Goal: Information Seeking & Learning: Compare options

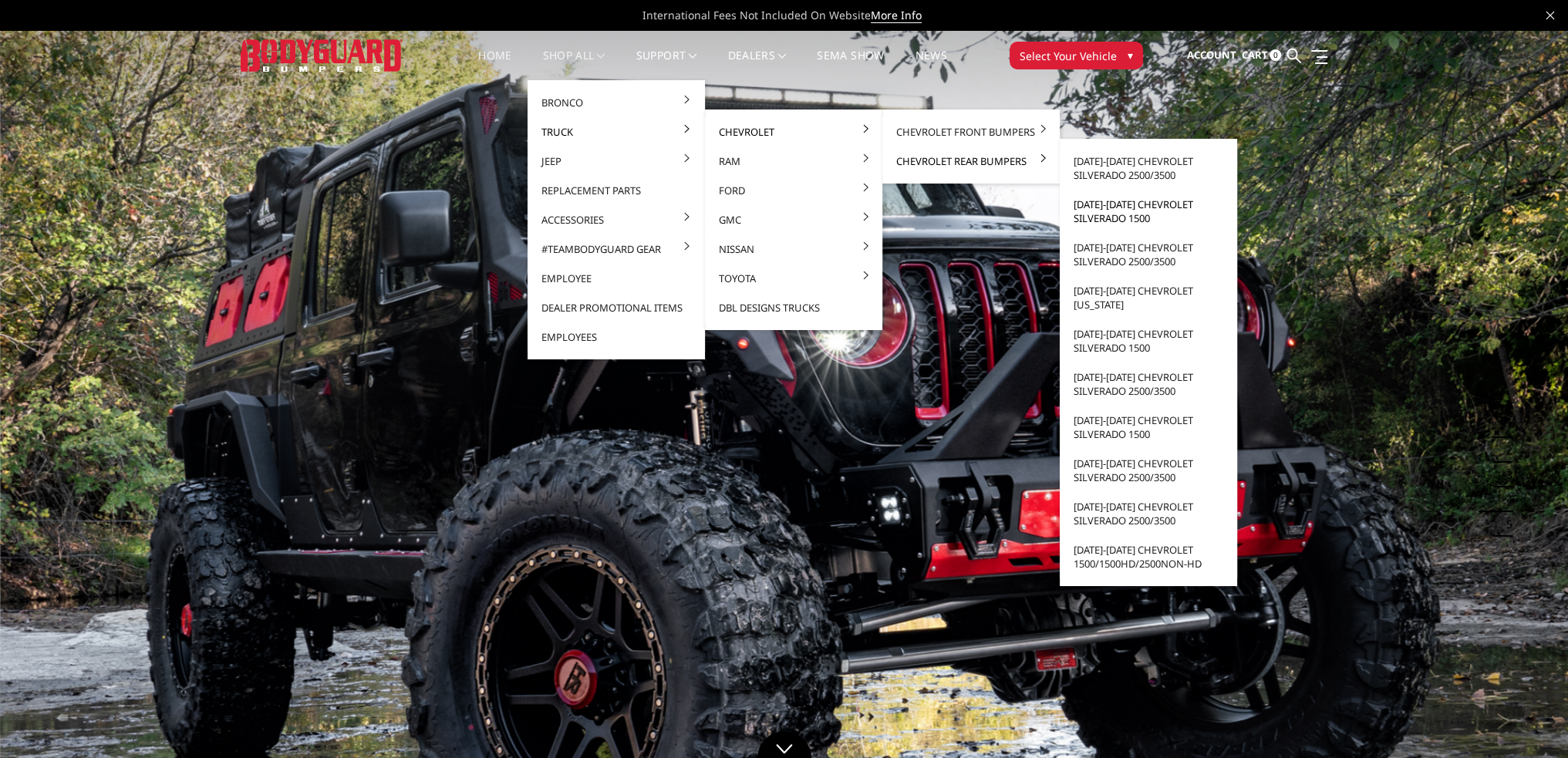
click at [1140, 208] on link "[DATE]-[DATE] Chevrolet Silverado 1500" at bounding box center [1149, 211] width 165 height 43
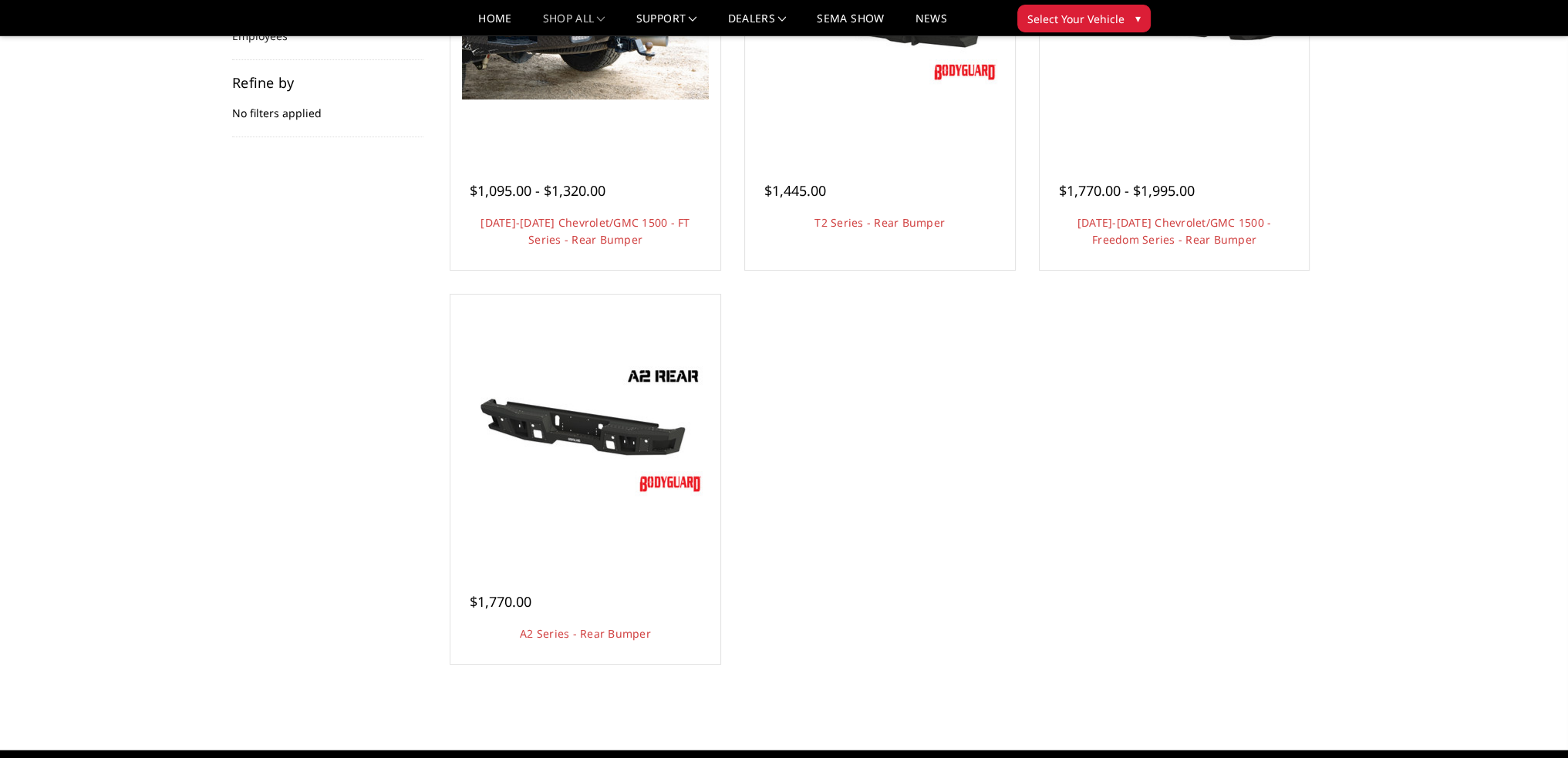
scroll to position [308, 0]
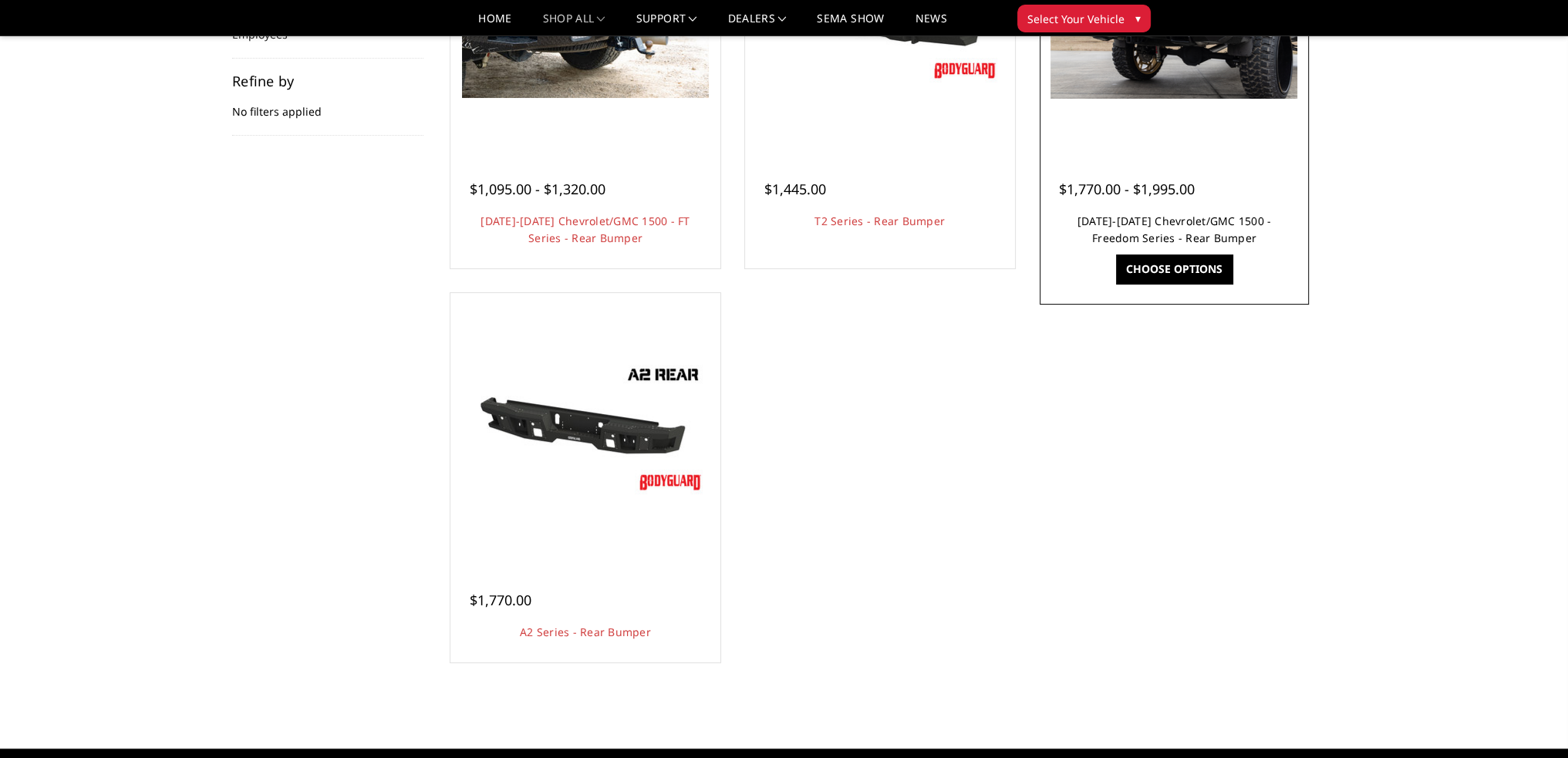
click at [1148, 236] on link "2019-2025 Chevrolet/GMC 1500 - Freedom Series - Rear Bumper" at bounding box center [1174, 229] width 194 height 32
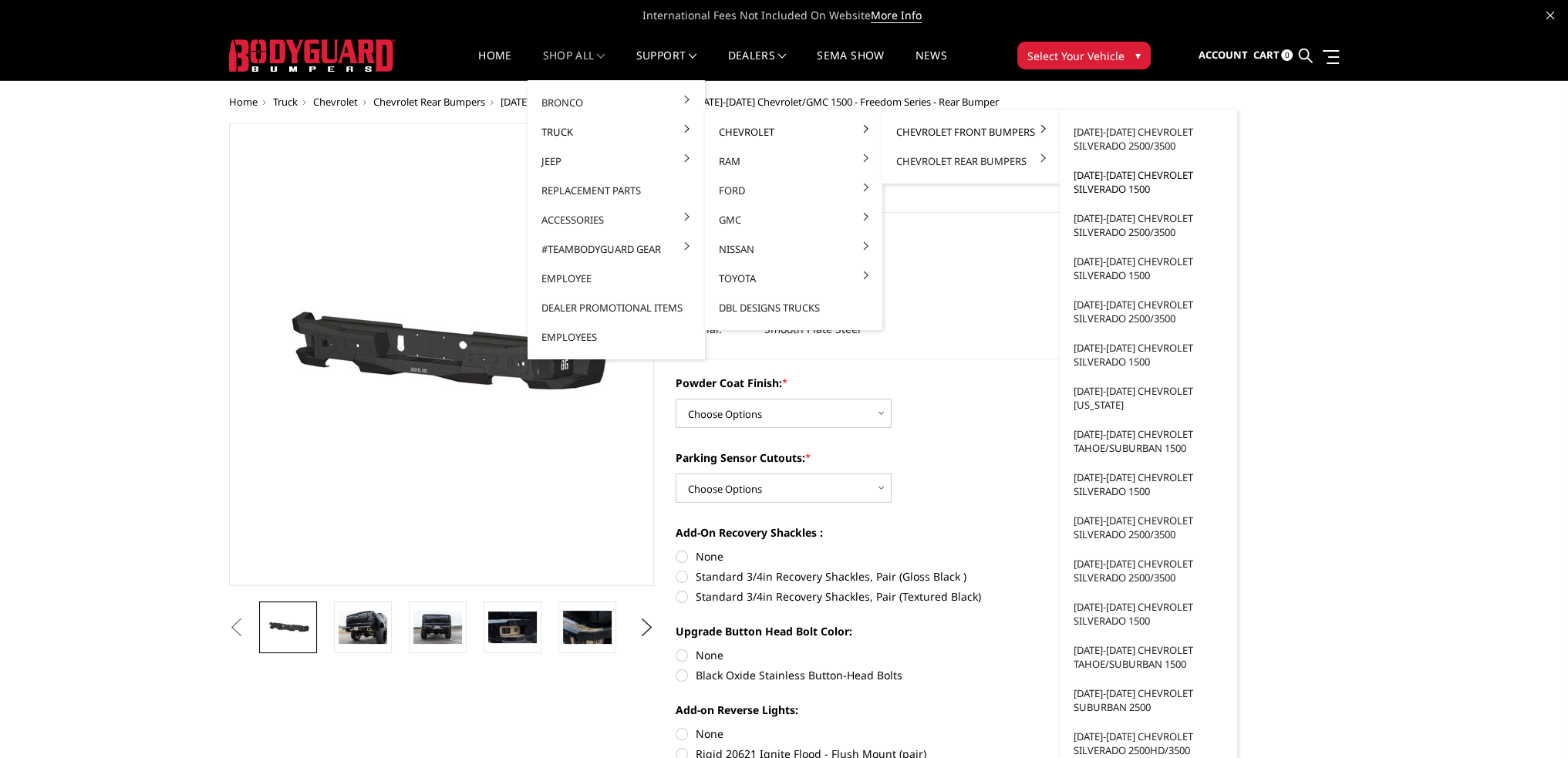
click at [1113, 183] on link "[DATE]-[DATE] Chevrolet Silverado 1500" at bounding box center [1149, 182] width 165 height 43
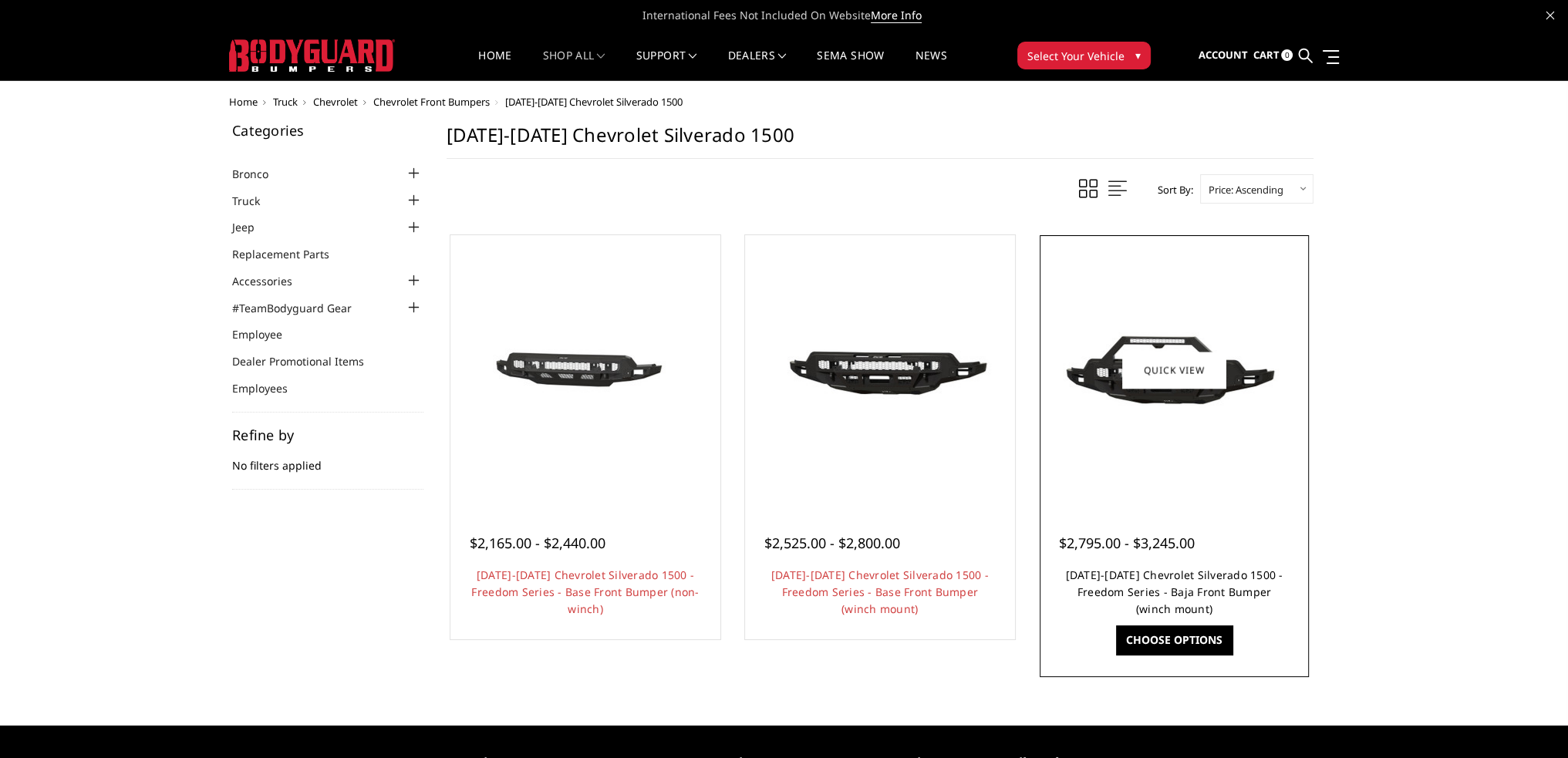
click at [1170, 582] on h4 "2022-2025 Chevrolet Silverado 1500 - Freedom Series - Baja Front Bumper (winch …" at bounding box center [1174, 592] width 231 height 51
click at [1169, 576] on link "[DATE]-[DATE] Chevrolet Silverado 1500 - Freedom Series - Baja Front Bumper (wi…" at bounding box center [1174, 592] width 217 height 48
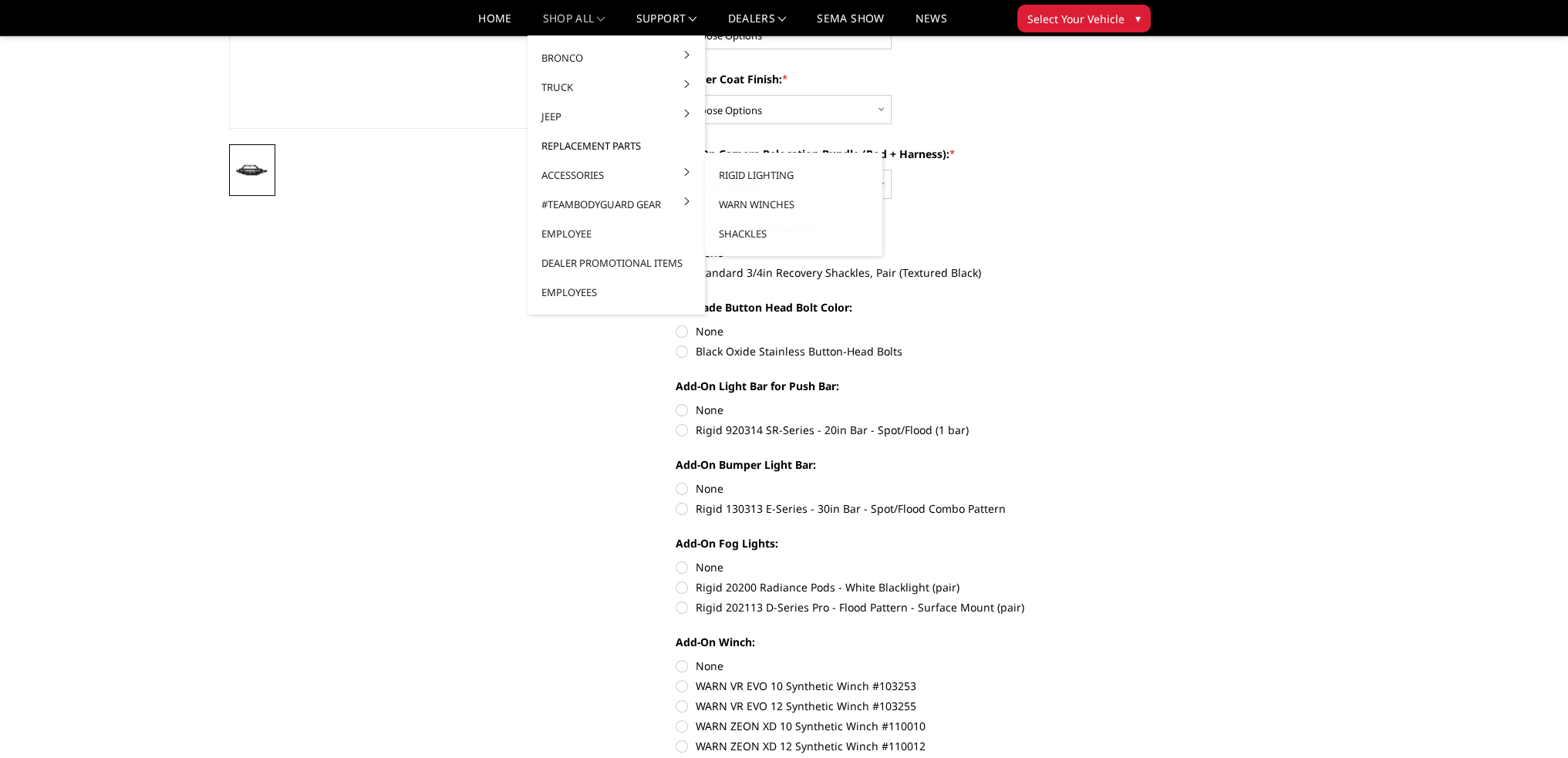
scroll to position [386, 0]
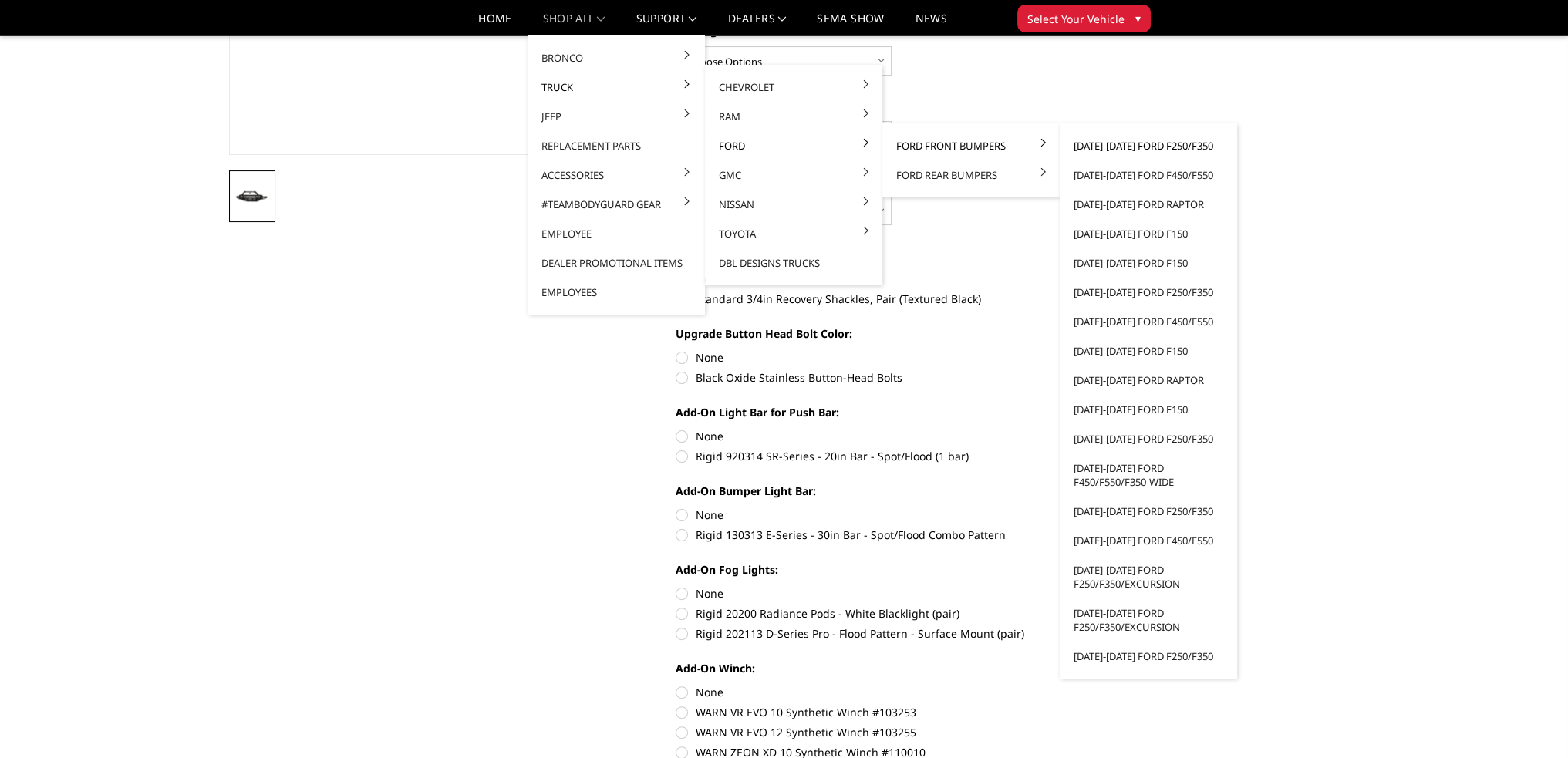
click at [1116, 146] on link "[DATE]-[DATE] Ford F250/F350" at bounding box center [1149, 146] width 165 height 30
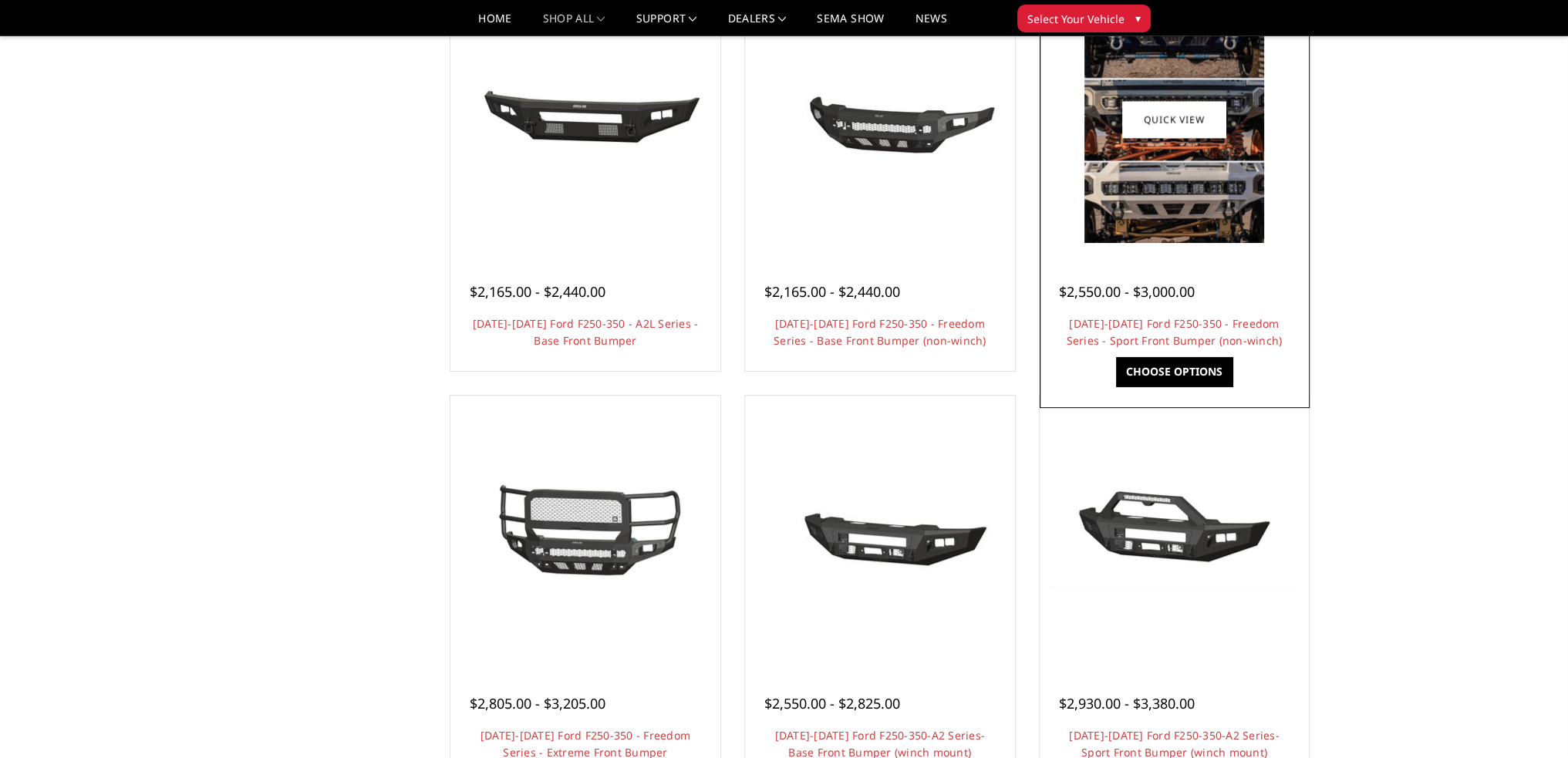
click at [1179, 270] on div at bounding box center [1174, 272] width 231 height 16
click at [1181, 245] on div at bounding box center [1175, 120] width 262 height 262
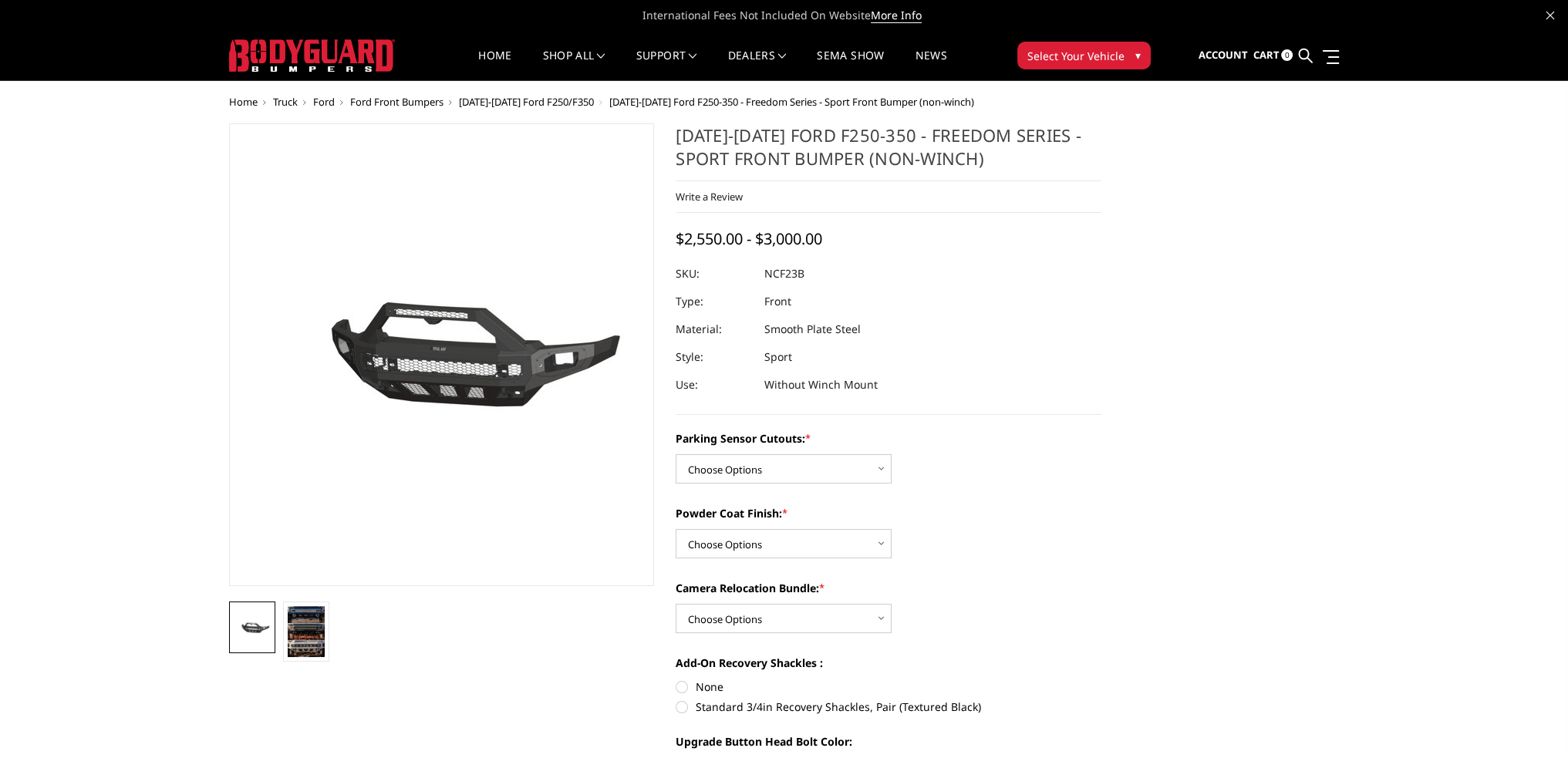
drag, startPoint x: 310, startPoint y: 625, endPoint x: 326, endPoint y: 594, distance: 34.9
click at [310, 625] on img at bounding box center [306, 631] width 37 height 51
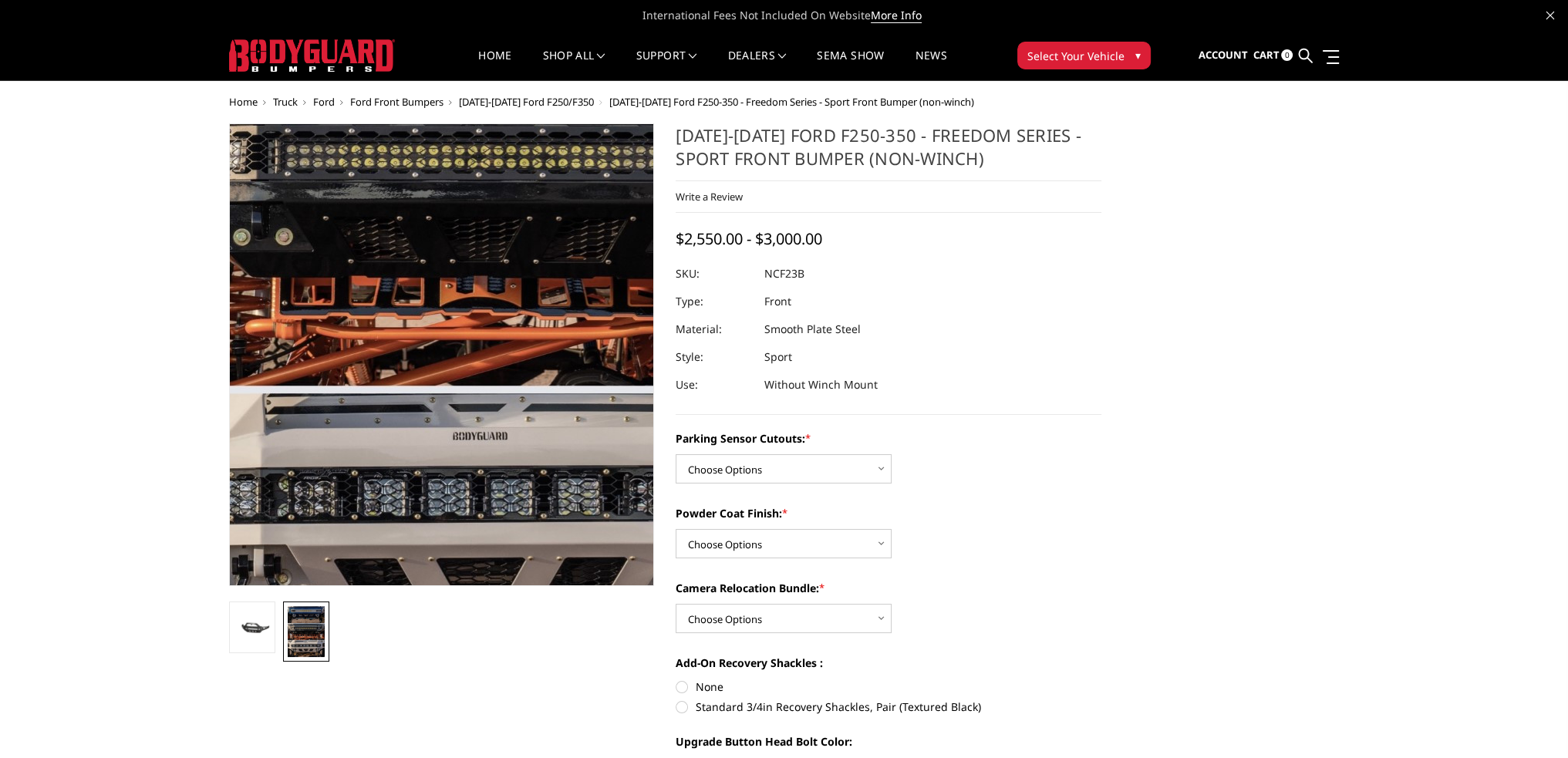
click at [378, 472] on img at bounding box center [485, 223] width 718 height 987
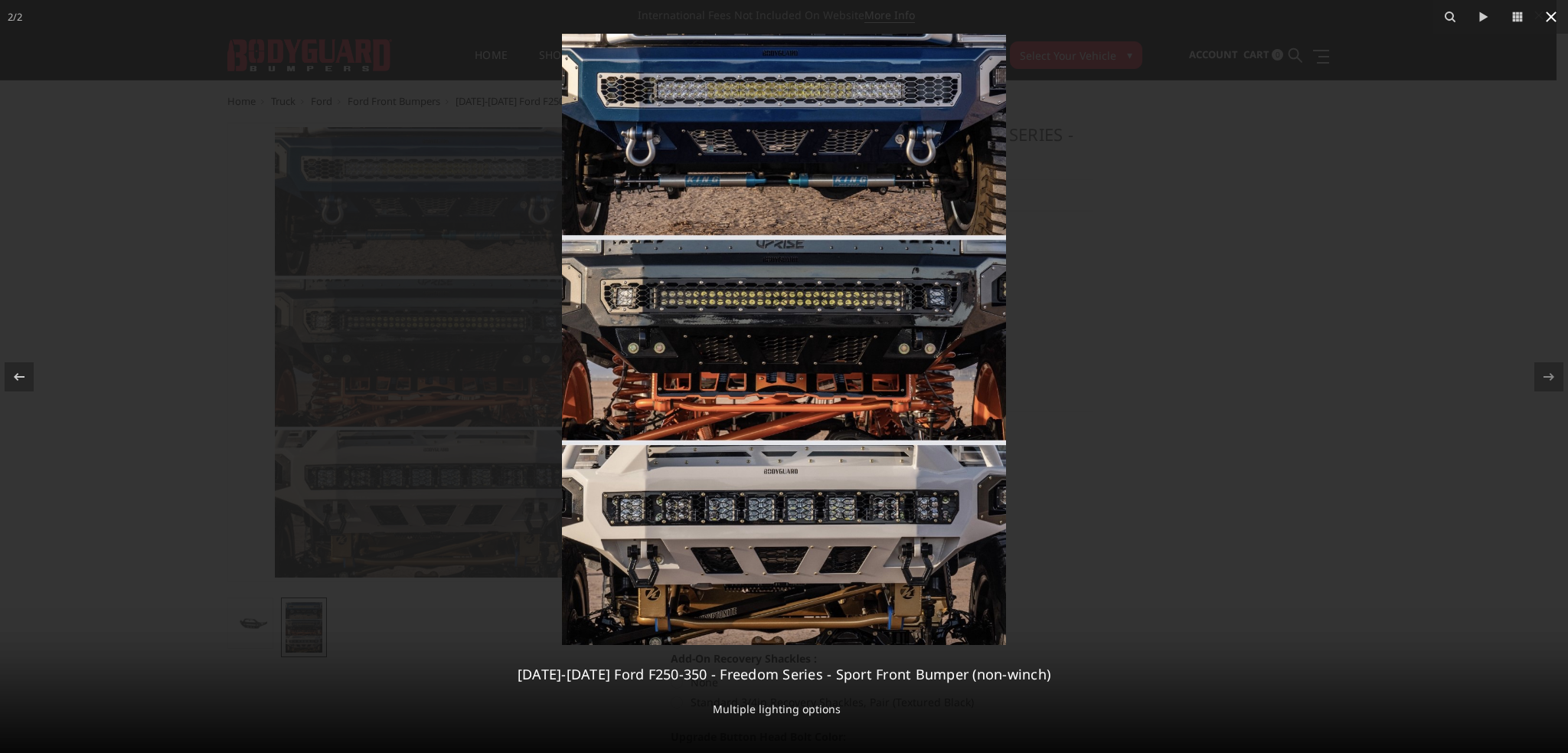
click at [1550, 18] on icon at bounding box center [1551, 17] width 11 height 11
